Goal: Task Accomplishment & Management: Manage account settings

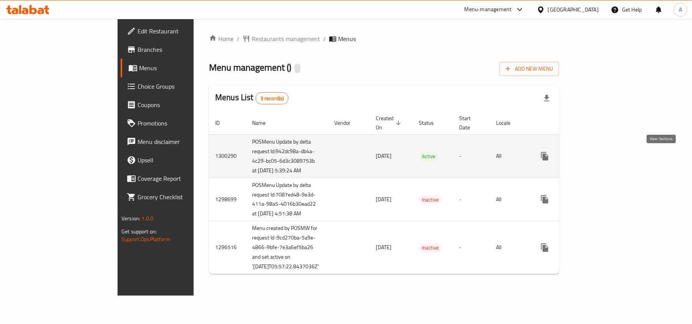
click at [605, 158] on icon "enhanced table" at bounding box center [599, 156] width 9 height 9
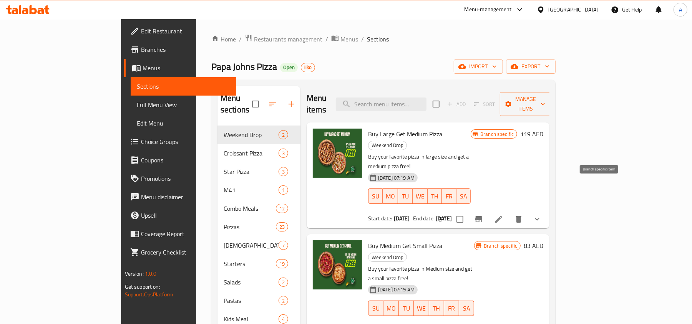
click at [482, 216] on icon "Branch-specific-item" at bounding box center [478, 219] width 7 height 6
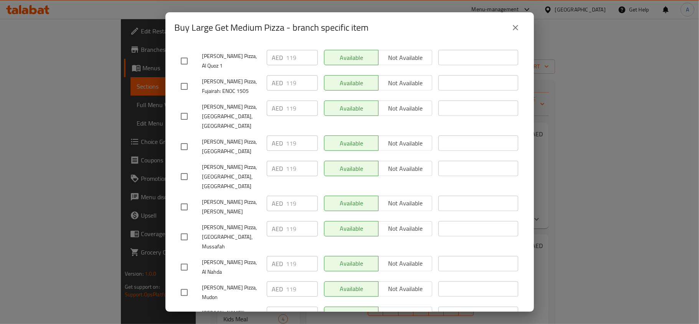
scroll to position [2546, 0]
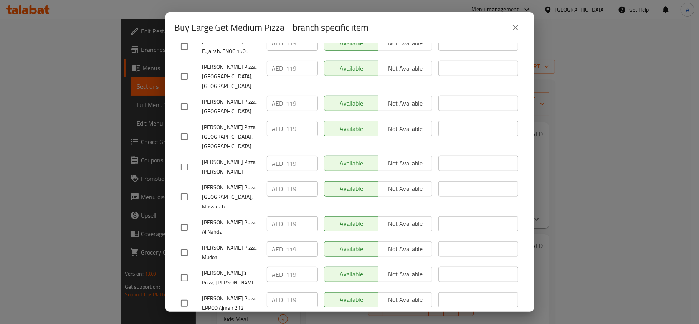
drag, startPoint x: 254, startPoint y: 182, endPoint x: 209, endPoint y: 171, distance: 46.3
copy span "[PERSON_NAME] Pizza, Hilly ( [GEOGRAPHIC_DATA] ),[PERSON_NAME]"
drag, startPoint x: 465, startPoint y: 20, endPoint x: 479, endPoint y: 21, distance: 13.1
click at [465, 20] on div "Buy Large Get Medium Pizza - branch specific item" at bounding box center [350, 27] width 350 height 18
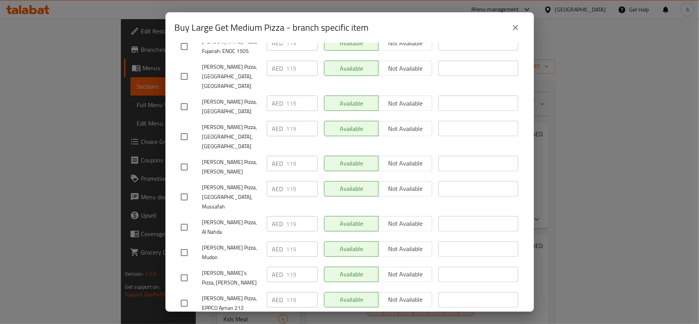
drag, startPoint x: 517, startPoint y: 28, endPoint x: 512, endPoint y: 26, distance: 4.9
click at [516, 27] on icon "close" at bounding box center [515, 27] width 9 height 9
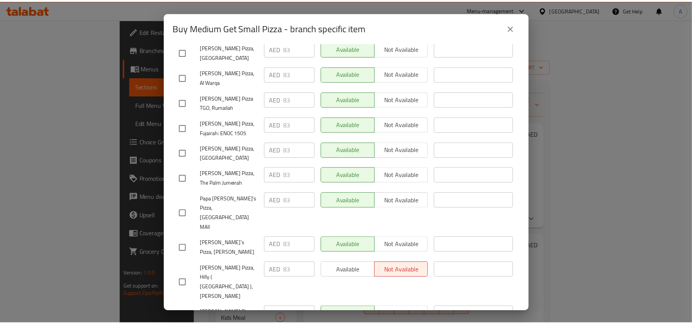
scroll to position [1229, 0]
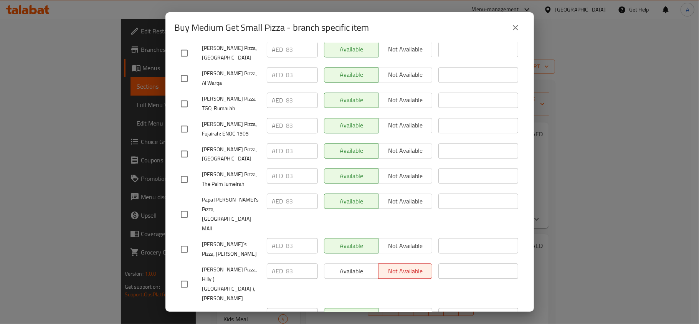
click at [517, 28] on icon "close" at bounding box center [515, 27] width 9 height 9
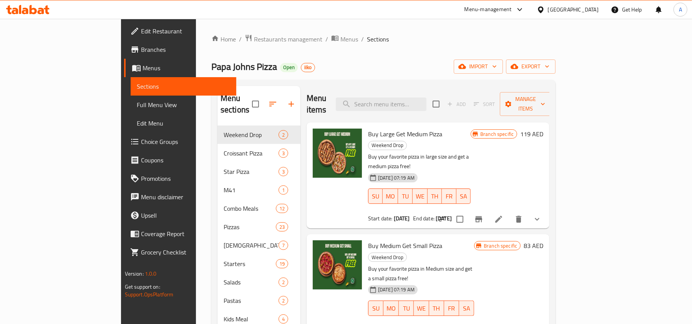
click at [141, 48] on span "Branches" at bounding box center [185, 49] width 89 height 9
